Goal: Task Accomplishment & Management: Manage account settings

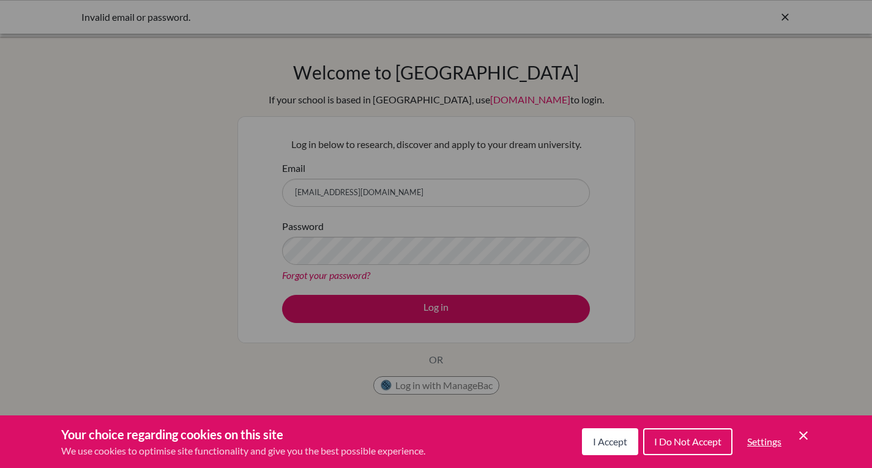
click at [608, 443] on span "I Accept" at bounding box center [610, 442] width 34 height 12
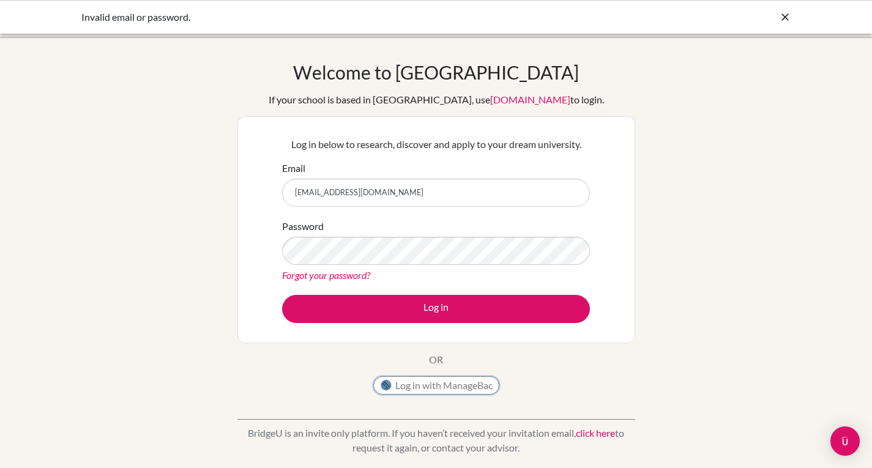
click at [455, 384] on button "Log in with ManageBac" at bounding box center [436, 385] width 126 height 18
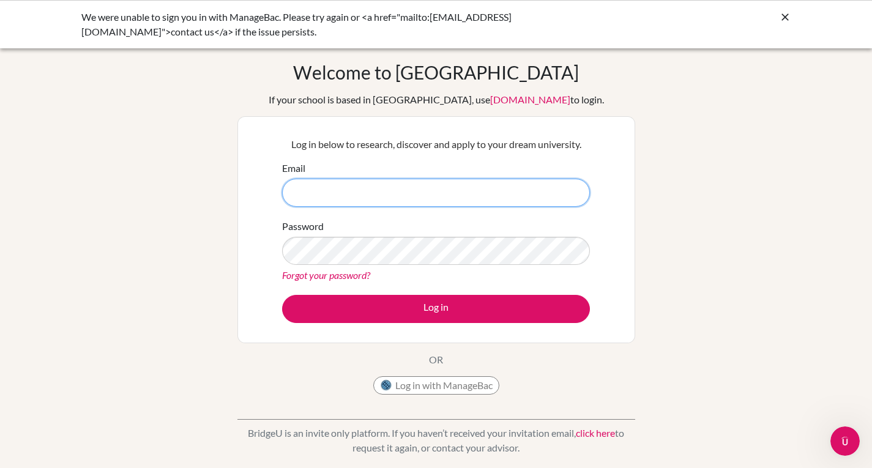
click at [490, 194] on input "Email" at bounding box center [436, 193] width 308 height 28
type input "[EMAIL_ADDRESS][DOMAIN_NAME]"
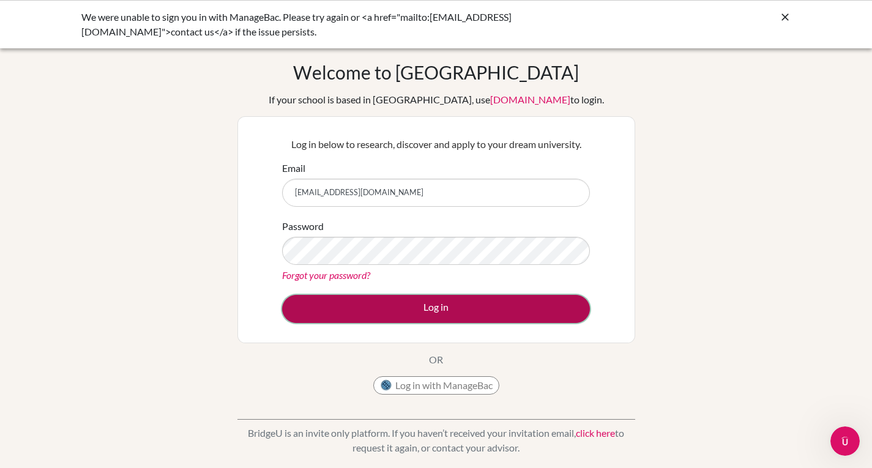
click at [406, 311] on button "Log in" at bounding box center [436, 309] width 308 height 28
